Goal: Information Seeking & Learning: Learn about a topic

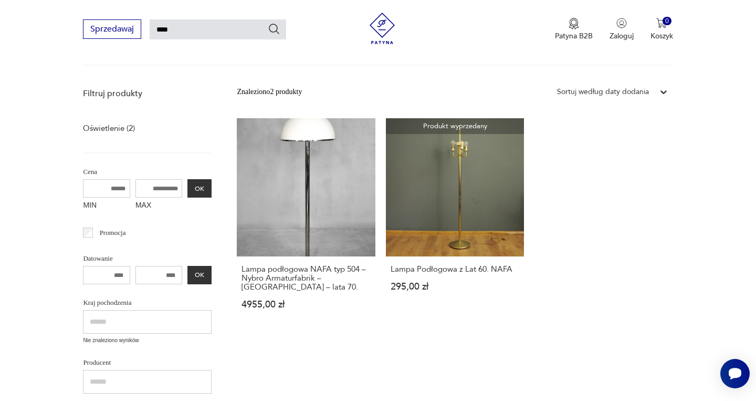
scroll to position [54, 0]
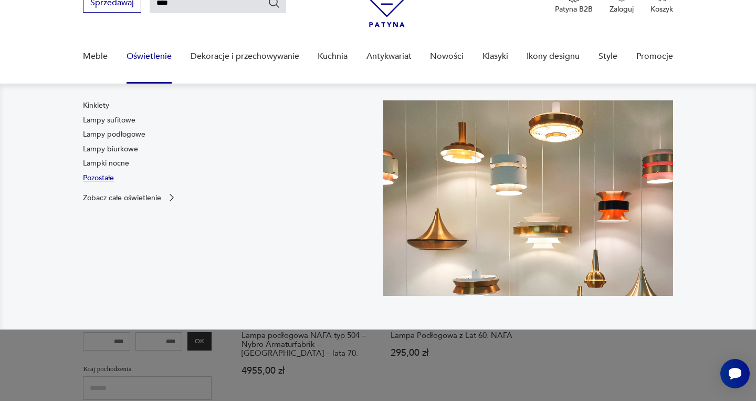
click at [111, 180] on link "Pozostałe" at bounding box center [98, 178] width 31 height 11
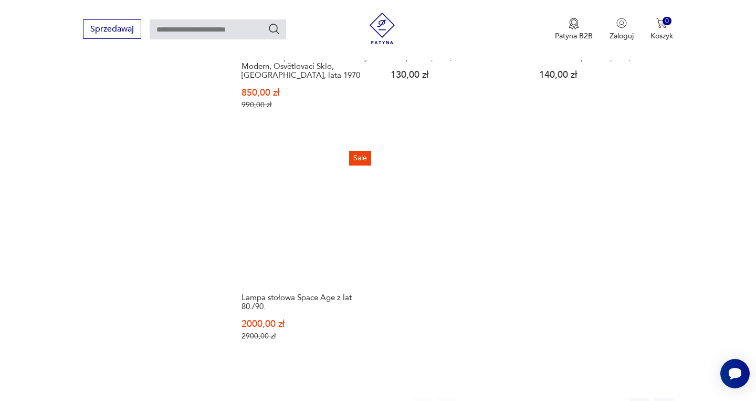
scroll to position [1291, 0]
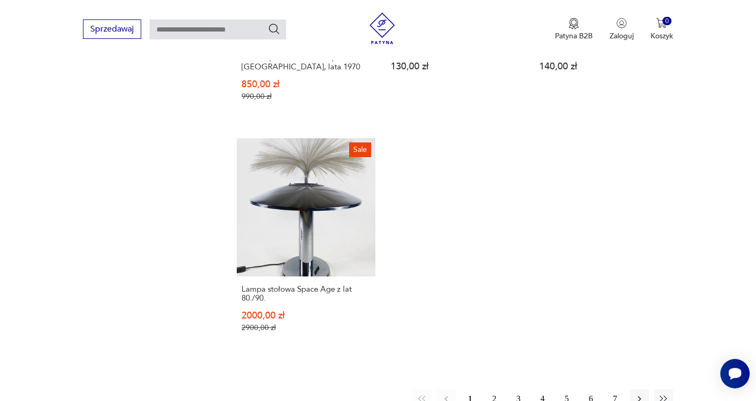
click at [495, 389] on button "2" at bounding box center [494, 398] width 19 height 19
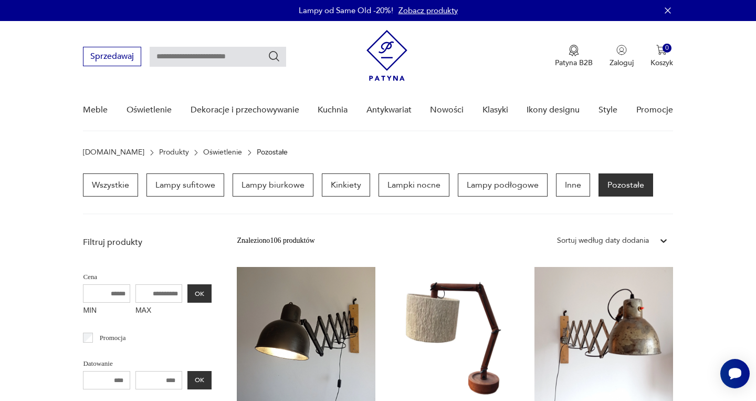
click at [105, 294] on input "MIN" at bounding box center [106, 293] width 47 height 18
click at [111, 294] on input "MIN" at bounding box center [106, 293] width 47 height 18
click at [150, 295] on input "MAX" at bounding box center [159, 293] width 47 height 18
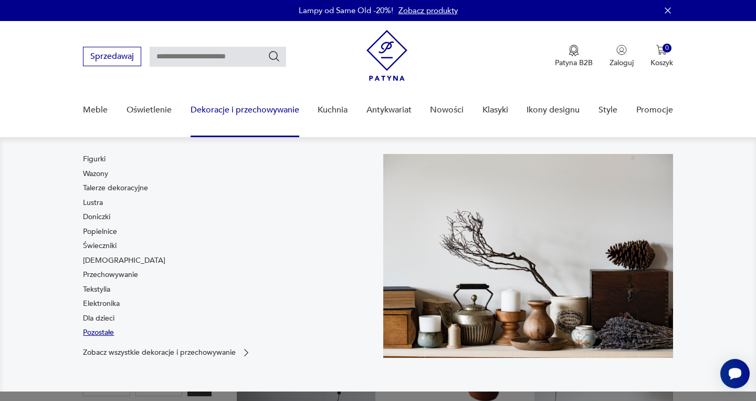
click at [114, 333] on link "Pozostałe" at bounding box center [98, 332] width 31 height 11
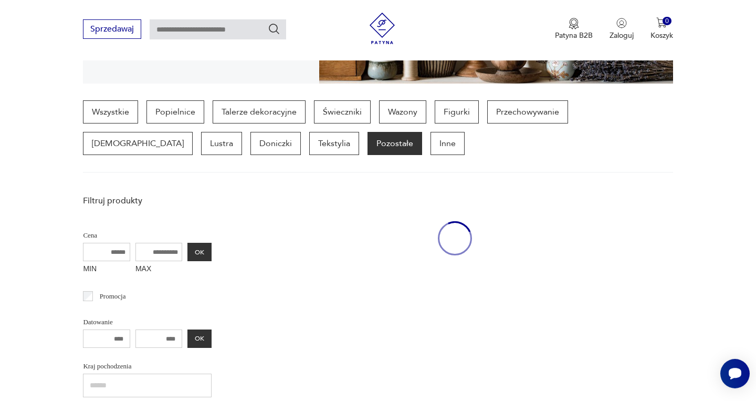
scroll to position [248, 0]
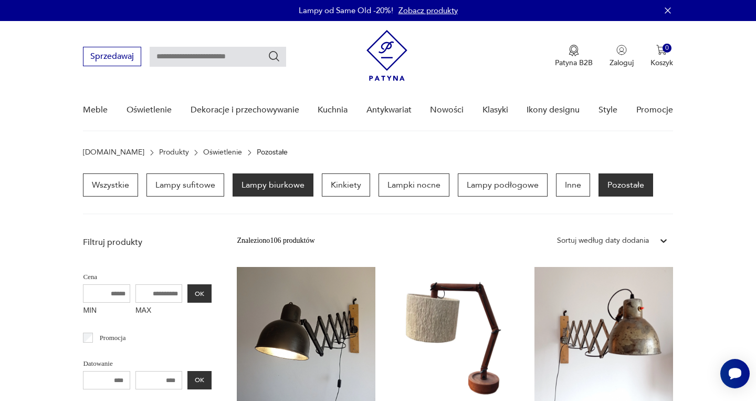
click at [271, 182] on p "Lampy biurkowe" at bounding box center [273, 184] width 81 height 23
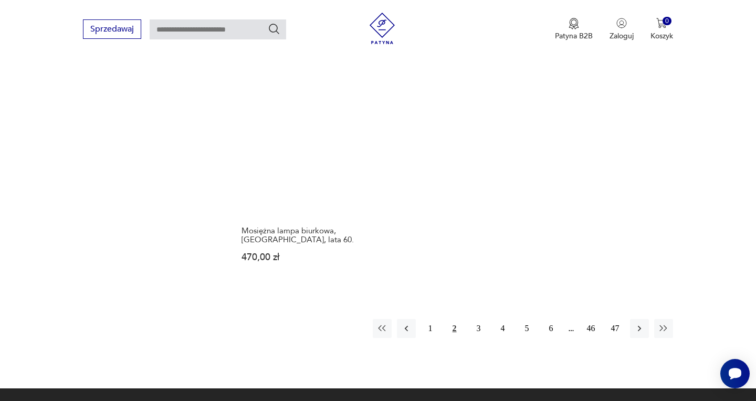
scroll to position [1509, 0]
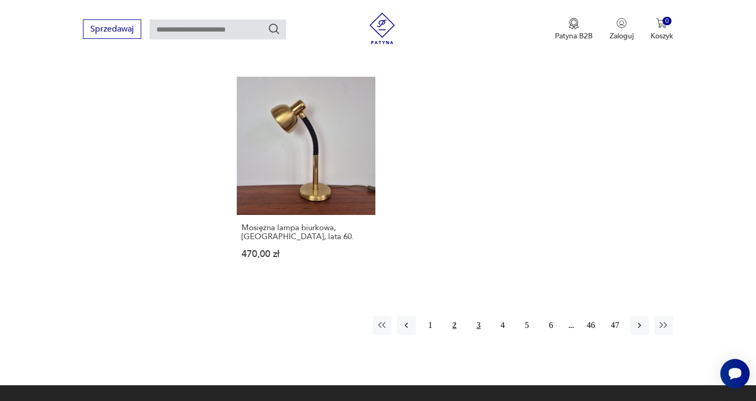
click at [476, 316] on button "3" at bounding box center [479, 325] width 19 height 19
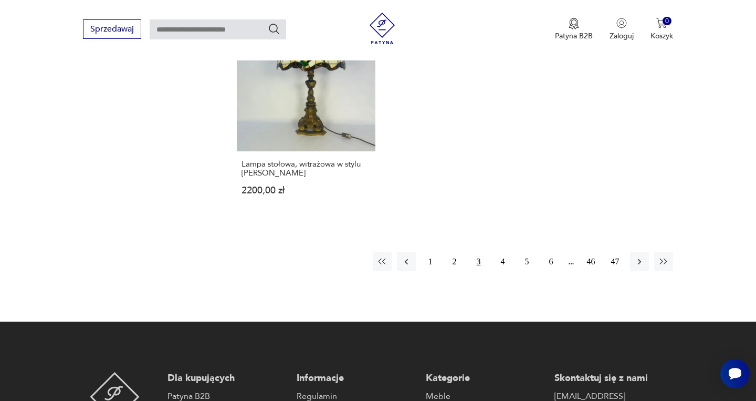
scroll to position [1598, 0]
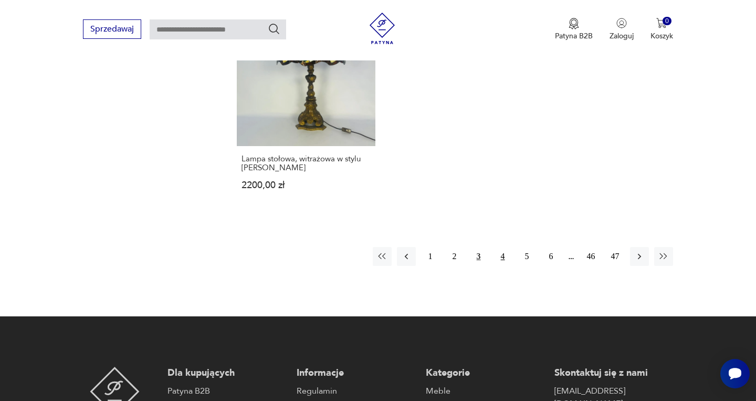
click at [503, 247] on button "4" at bounding box center [503, 256] width 19 height 19
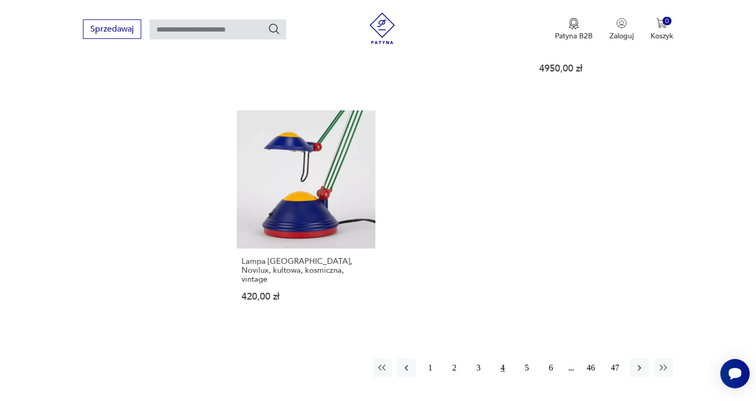
scroll to position [1539, 0]
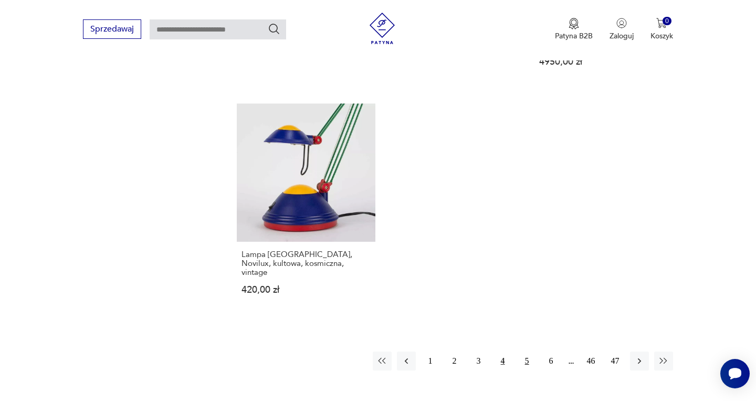
click at [531, 351] on button "5" at bounding box center [527, 360] width 19 height 19
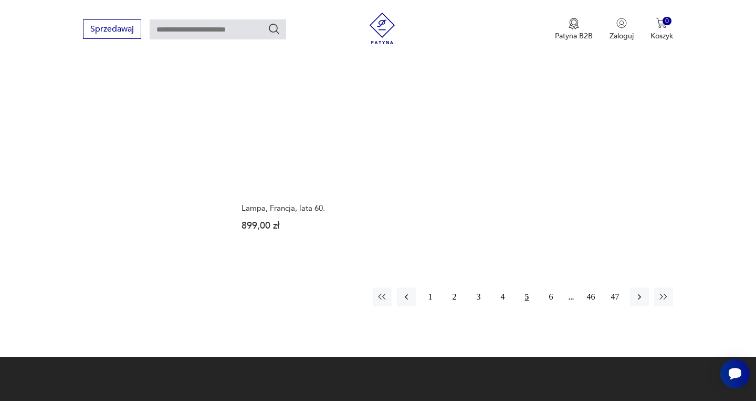
scroll to position [1564, 0]
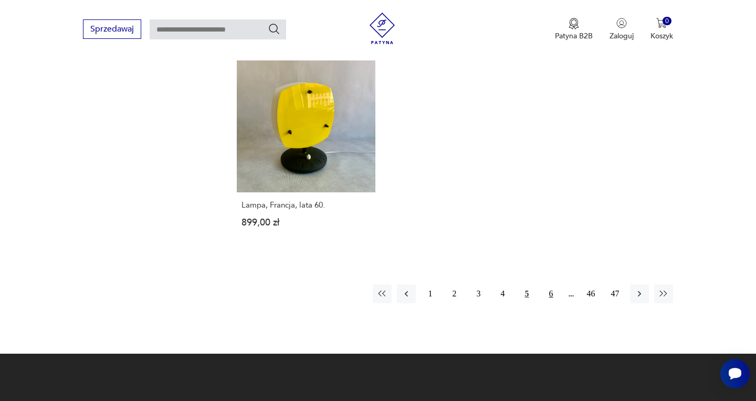
click at [549, 284] on button "6" at bounding box center [551, 293] width 19 height 19
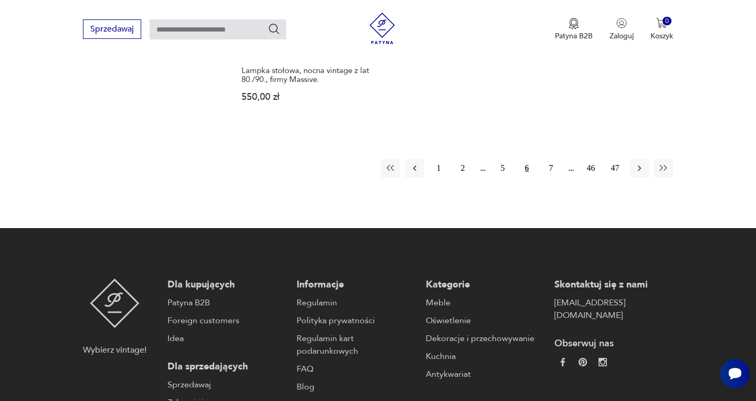
scroll to position [1753, 0]
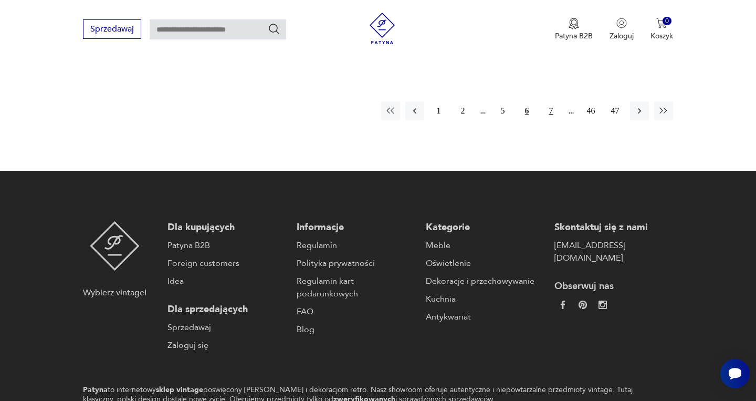
click at [552, 101] on button "7" at bounding box center [551, 110] width 19 height 19
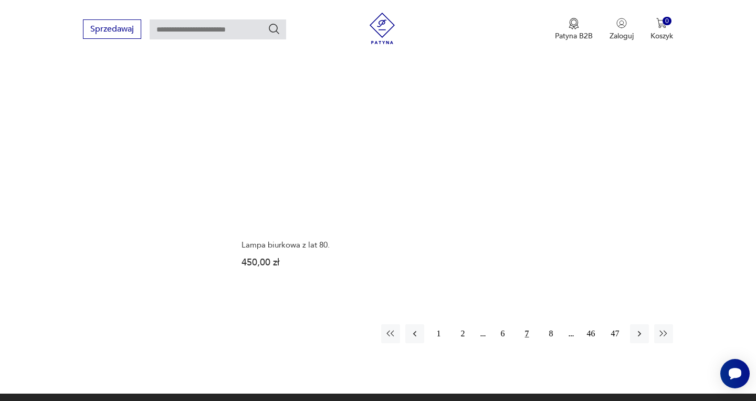
scroll to position [1510, 0]
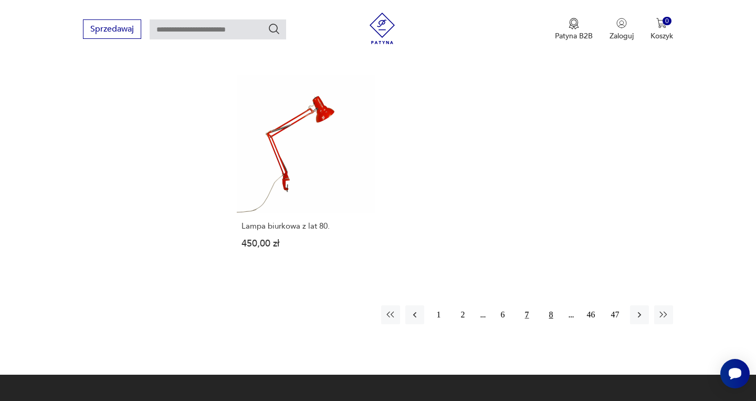
click at [552, 305] on button "8" at bounding box center [551, 314] width 19 height 19
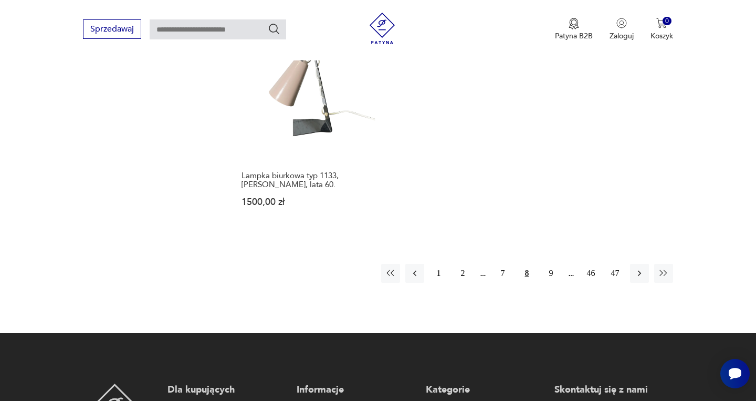
scroll to position [1605, 0]
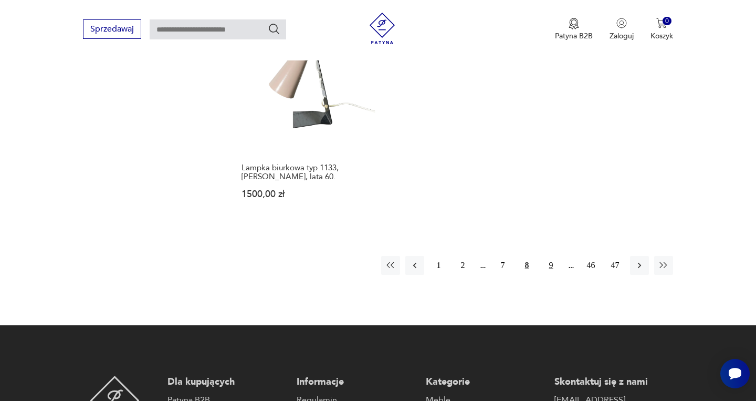
click at [551, 256] on button "9" at bounding box center [551, 265] width 19 height 19
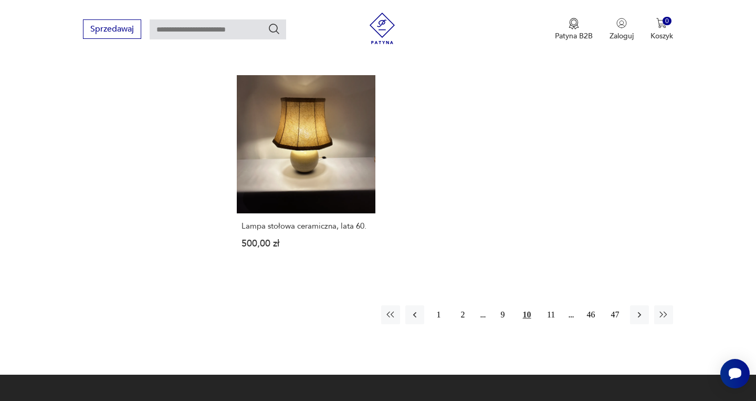
scroll to position [1503, 0]
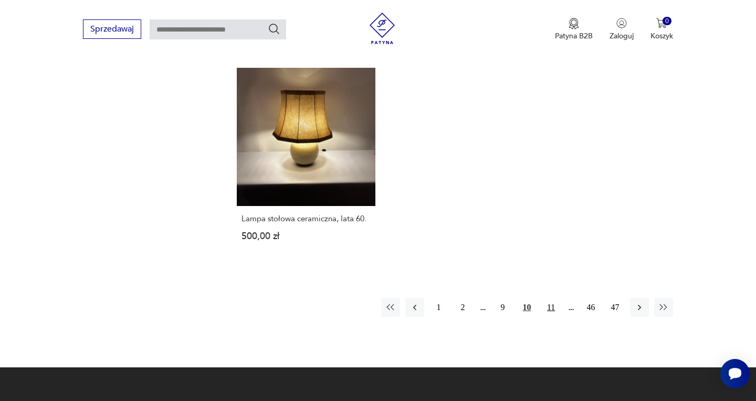
click at [553, 307] on button "11" at bounding box center [551, 307] width 19 height 19
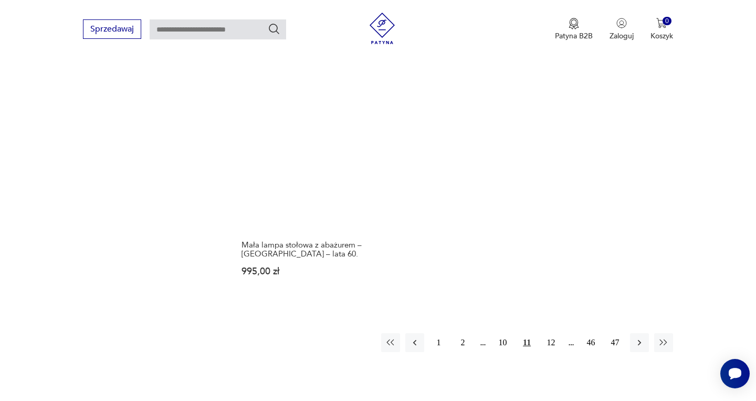
scroll to position [1559, 0]
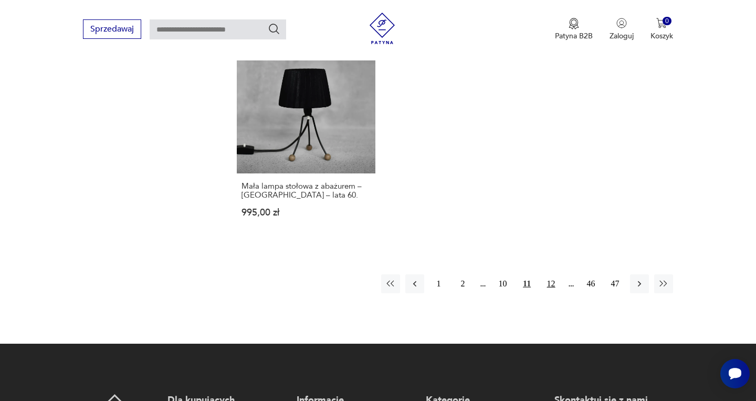
click at [553, 274] on button "12" at bounding box center [551, 283] width 19 height 19
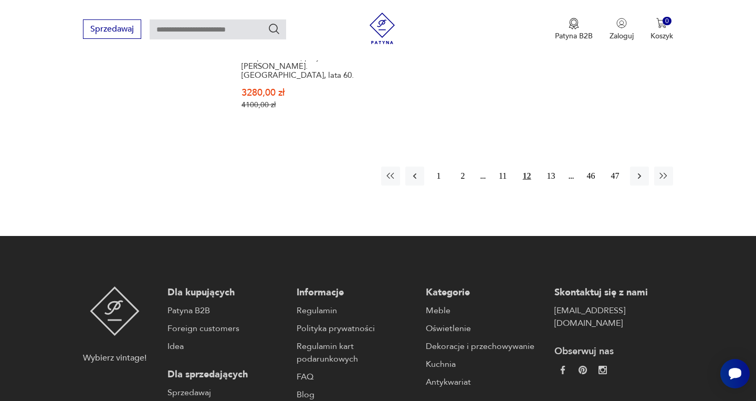
scroll to position [1695, 0]
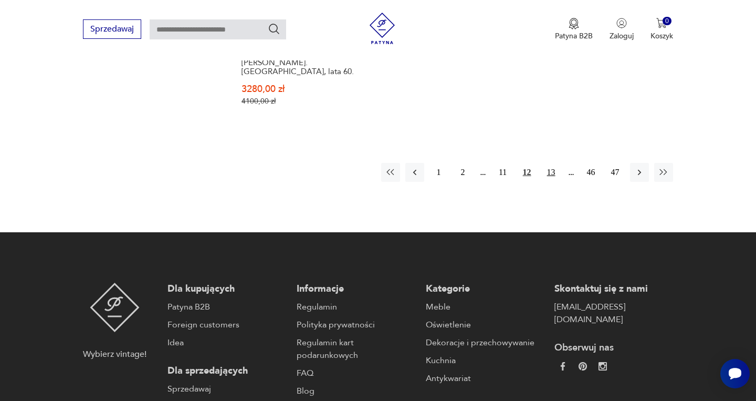
click at [553, 163] on button "13" at bounding box center [551, 172] width 19 height 19
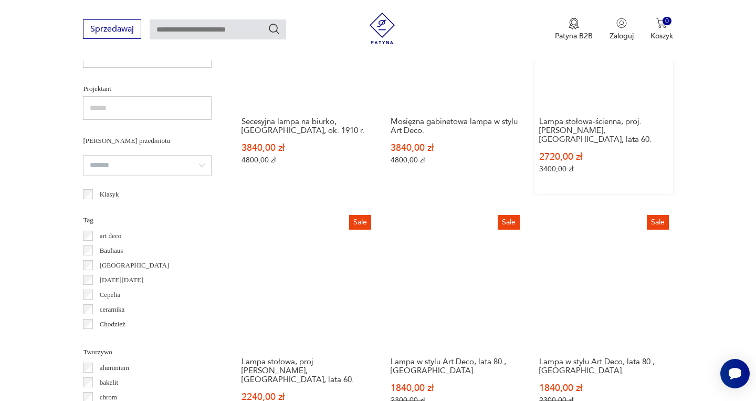
scroll to position [704, 0]
